Goal: Task Accomplishment & Management: Manage account settings

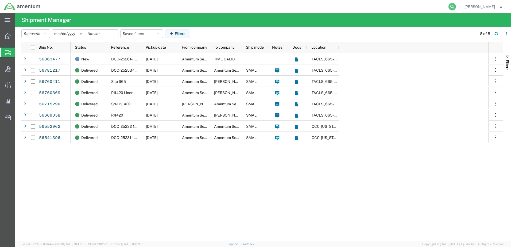
click at [449, 8] on icon at bounding box center [452, 6] width 7 height 7
paste input "S665-25261-0655"
type input "S665-25261-0655"
click at [449, 8] on icon at bounding box center [452, 6] width 7 height 7
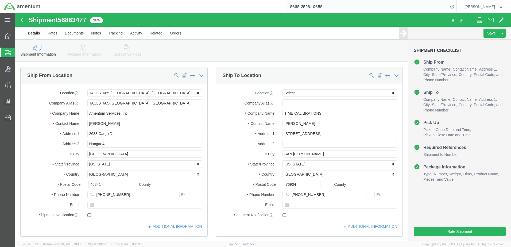
select select "42732"
select select
click button "Rate Shipment"
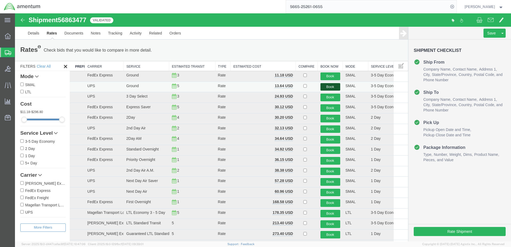
click at [326, 88] on button "Book" at bounding box center [331, 87] width 20 height 8
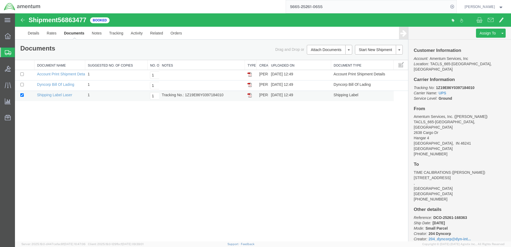
click at [52, 97] on td "Shipping Label Laser" at bounding box center [60, 96] width 51 height 10
click at [52, 95] on link "Shipping Label Laser" at bounding box center [54, 95] width 35 height 4
click at [22, 95] on input "checkbox" at bounding box center [21, 94] width 3 height 3
checkbox input "false"
click at [475, 42] on link "Clone Shipment" at bounding box center [482, 42] width 46 height 8
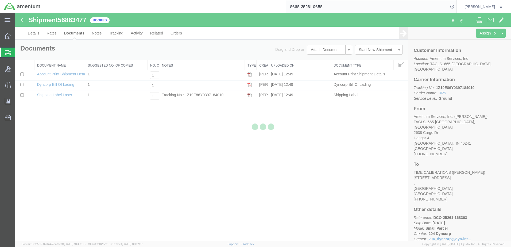
select select "42732"
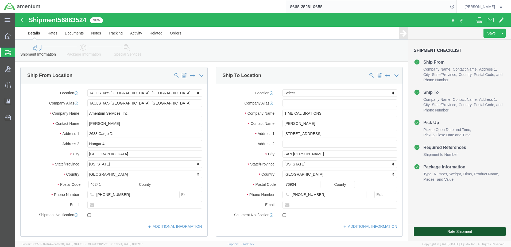
click button "Rate Shipment"
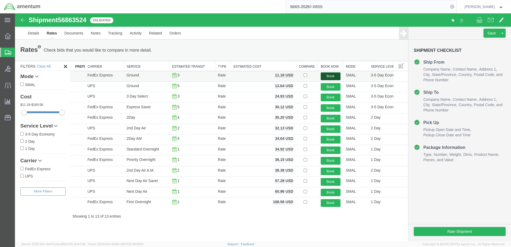
click at [332, 74] on button "Book" at bounding box center [331, 76] width 20 height 8
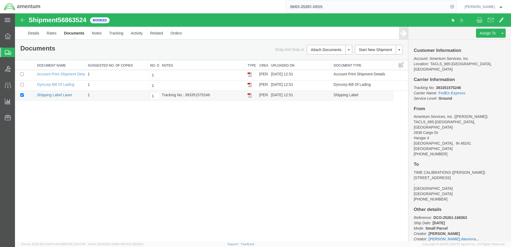
click at [56, 96] on link "Shipping Label Laser" at bounding box center [54, 95] width 35 height 4
click at [19, 51] on span "Shipments" at bounding box center [17, 52] width 4 height 11
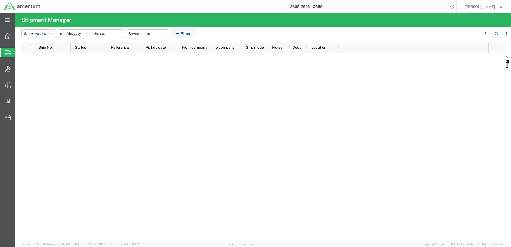
click at [52, 34] on icon "button" at bounding box center [50, 34] width 3 height 4
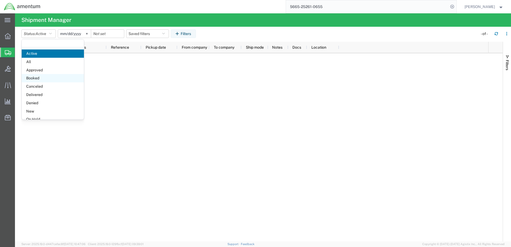
click at [40, 80] on span "Booked" at bounding box center [53, 78] width 62 height 8
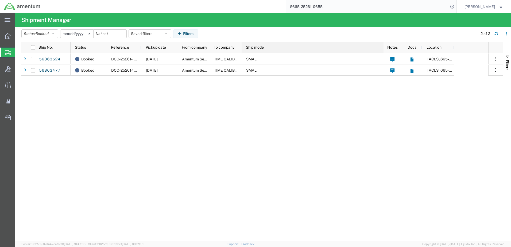
drag, startPoint x: 268, startPoint y: 48, endPoint x: 383, endPoint y: 37, distance: 115.7
click at [383, 37] on agx-table-manager "Status: Booked Active All Approved Booked Canceled Delivered Denied New On Hold…" at bounding box center [263, 134] width 496 height 215
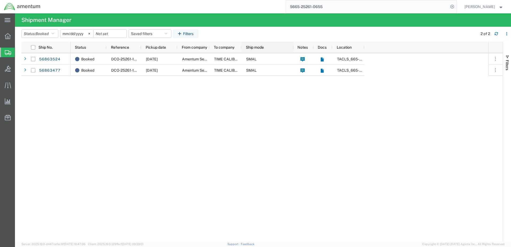
drag, startPoint x: 383, startPoint y: 45, endPoint x: 293, endPoint y: 53, distance: 90.5
click at [293, 53] on div "Ship No. Status Reference Pickup date From company To company Ship mode Notes D…" at bounding box center [262, 142] width 482 height 200
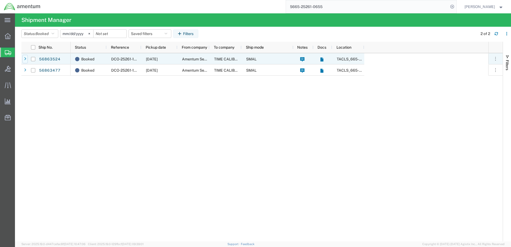
click at [23, 58] on div at bounding box center [24, 59] width 5 height 9
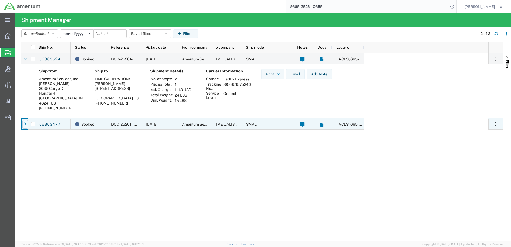
click at [24, 123] on icon at bounding box center [25, 124] width 2 height 4
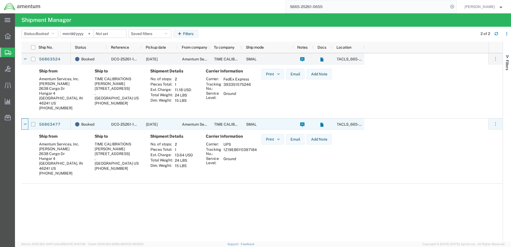
click at [32, 124] on input "Press Space to toggle row selection (unchecked)" at bounding box center [33, 124] width 4 height 4
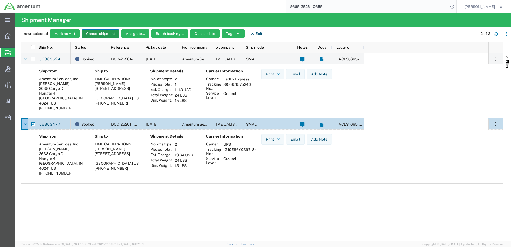
click at [100, 32] on button "Cancel shipment" at bounding box center [101, 33] width 38 height 9
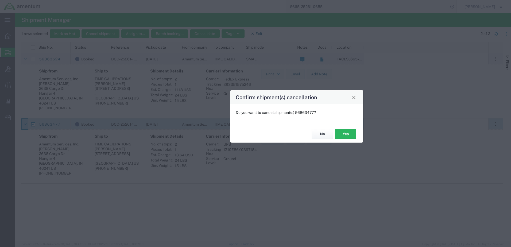
drag, startPoint x: 253, startPoint y: 102, endPoint x: 296, endPoint y: 101, distance: 42.5
click at [291, 96] on h4 "Confirm shipment(s) cancellation" at bounding box center [276, 97] width 81 height 8
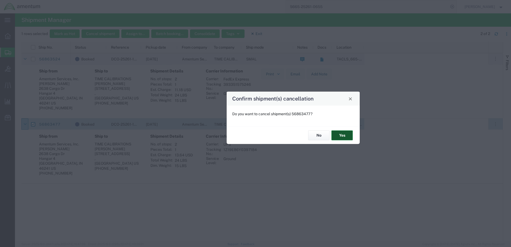
click at [346, 134] on button "Yes" at bounding box center [342, 136] width 21 height 10
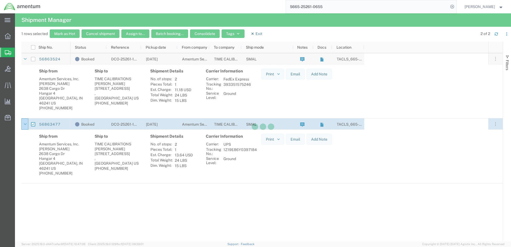
checkbox input "false"
